Goal: Find specific page/section: Find specific page/section

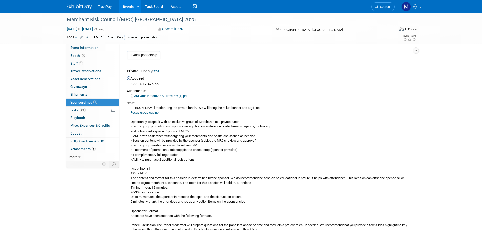
click at [382, 10] on link "Search" at bounding box center [382, 6] width 23 height 9
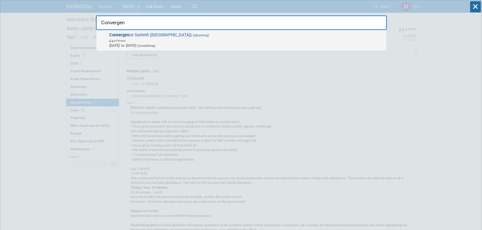
type input "Convergen"
click at [192, 36] on span "(Upcoming)" at bounding box center [200, 36] width 17 height 4
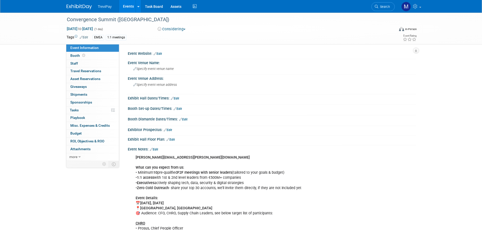
click at [156, 150] on link "Edit" at bounding box center [154, 150] width 8 height 4
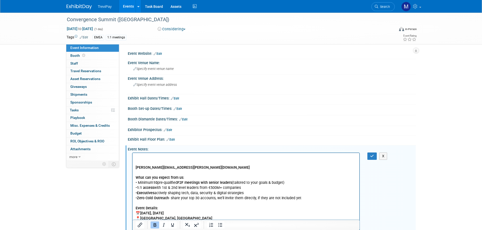
click at [138, 159] on p "Rich Text Area. Press ALT-0 for help." at bounding box center [245, 157] width 221 height 5
click at [374, 154] on button "button" at bounding box center [371, 156] width 9 height 7
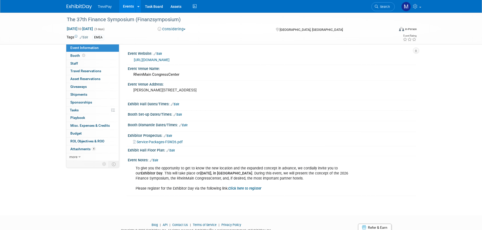
click at [149, 142] on span "Service-Packages-FSW26.pdf" at bounding box center [160, 142] width 46 height 4
